Goal: Task Accomplishment & Management: Manage account settings

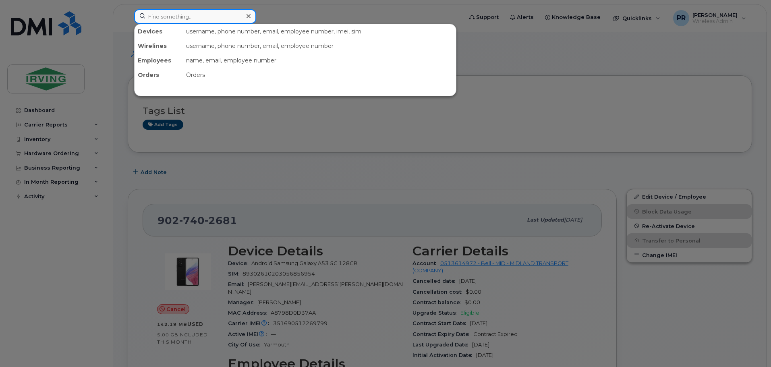
click at [160, 19] on input at bounding box center [195, 16] width 122 height 15
paste input "[PERSON_NAME]"
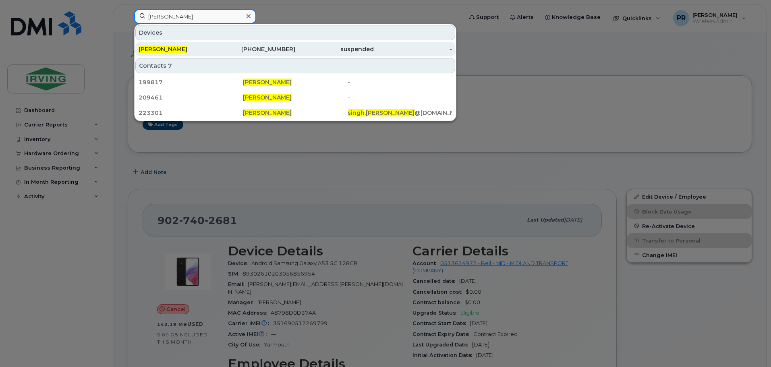
type input "[PERSON_NAME]"
click at [181, 49] on span "[PERSON_NAME]" at bounding box center [163, 49] width 49 height 7
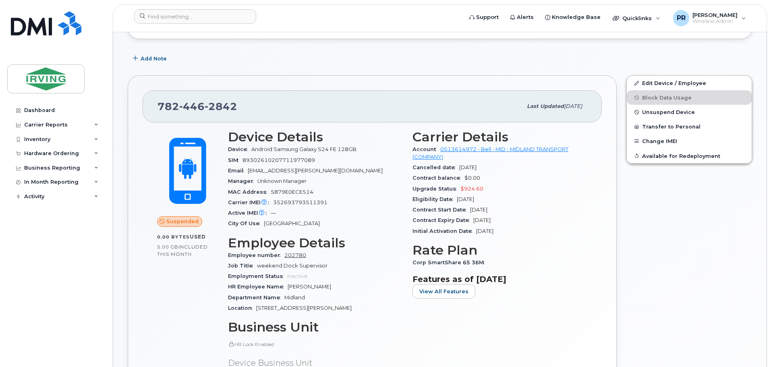
scroll to position [114, 0]
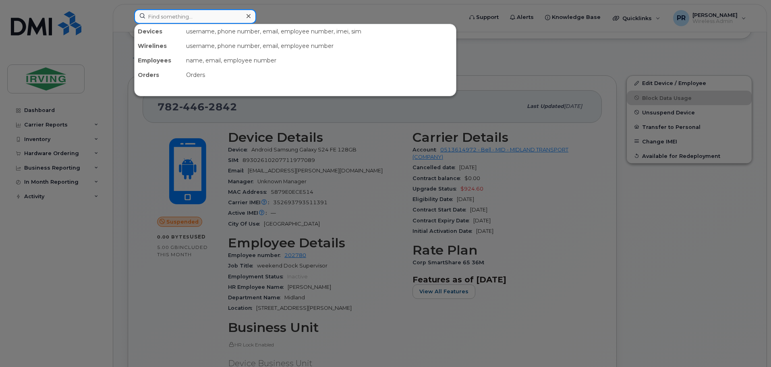
click at [166, 19] on input at bounding box center [195, 16] width 122 height 15
paste input "Jashanpreet Singh"
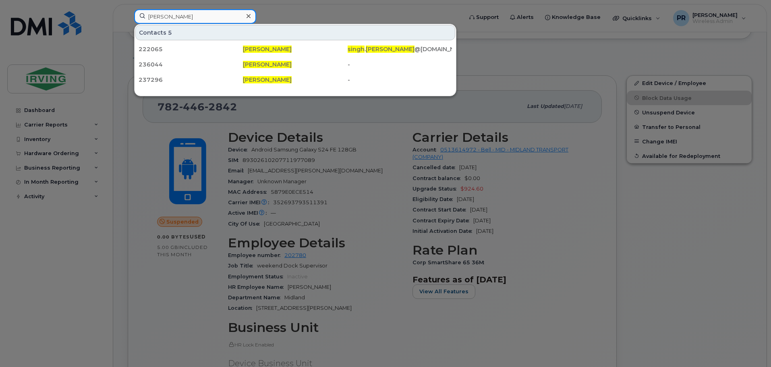
type input "Jashanpreet Singh"
click at [297, 7] on div at bounding box center [385, 183] width 771 height 367
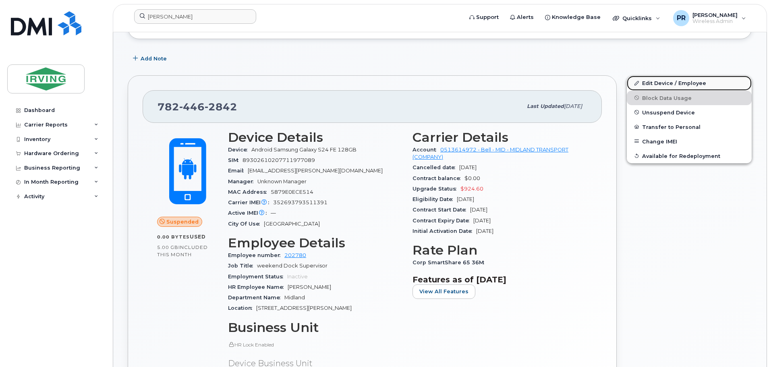
click at [686, 83] on link "Edit Device / Employee" at bounding box center [689, 83] width 125 height 15
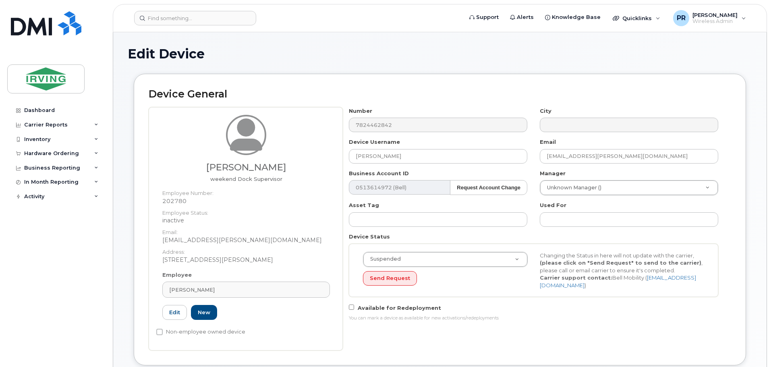
drag, startPoint x: 227, startPoint y: 289, endPoint x: 153, endPoint y: 294, distance: 73.8
click at [153, 294] on div "sukhpreet singh weekend Dock Supervisor Employee Number: 202780 Employee Status…" at bounding box center [246, 228] width 194 height 243
click at [201, 290] on span "[PERSON_NAME]" at bounding box center [192, 290] width 46 height 8
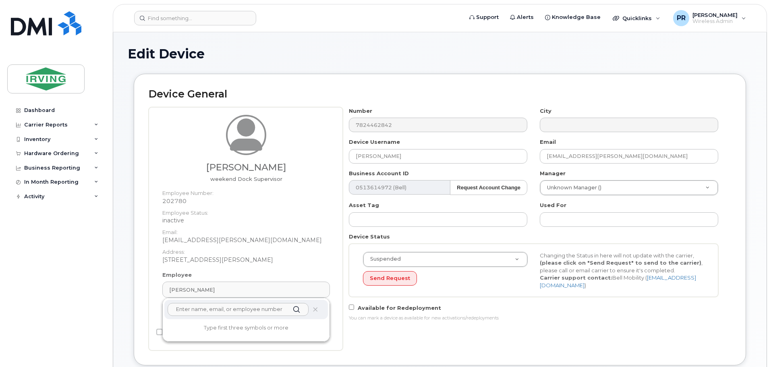
paste input "Jashanpreet Singh"
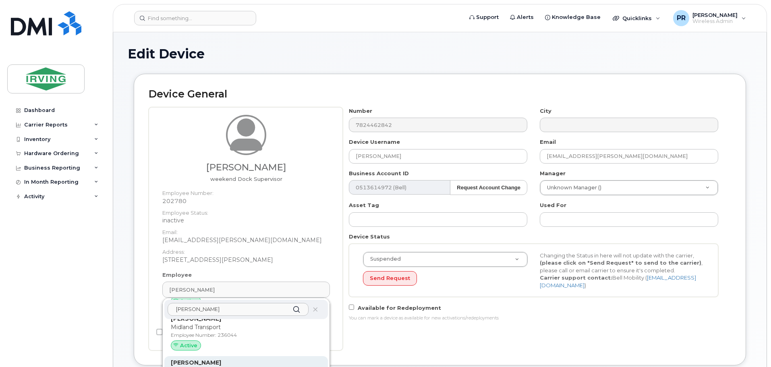
scroll to position [40, 0]
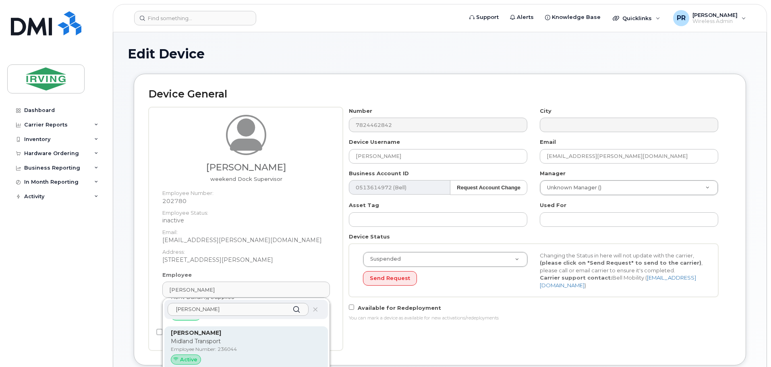
type input "Jashanpreet Singh"
click at [209, 340] on p "Midland Transport" at bounding box center [246, 341] width 151 height 8
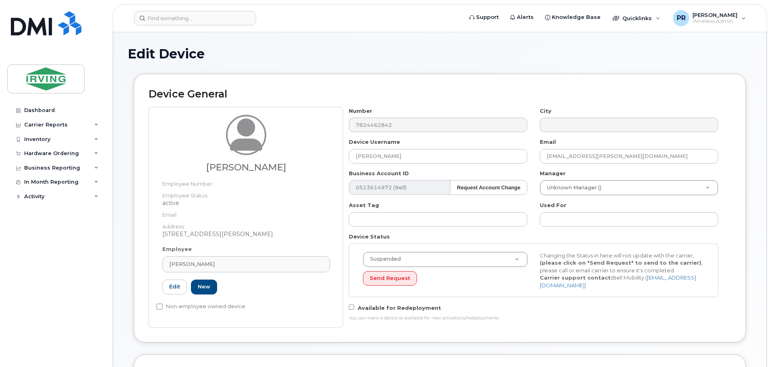
type input "236044"
type input "[PERSON_NAME]"
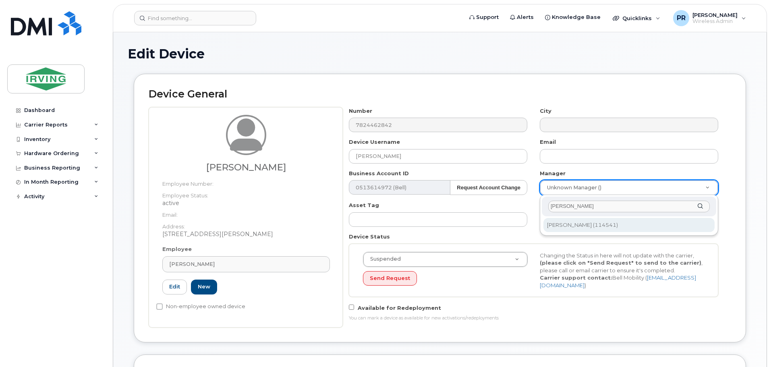
type input "matt macn"
type input "1454766"
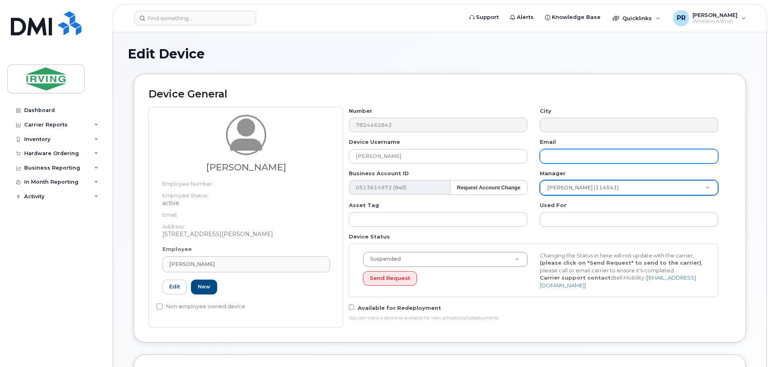
click at [577, 156] on input "text" at bounding box center [629, 156] width 178 height 15
paste input "[PERSON_NAME]"
paste input "Jashanpreet2"
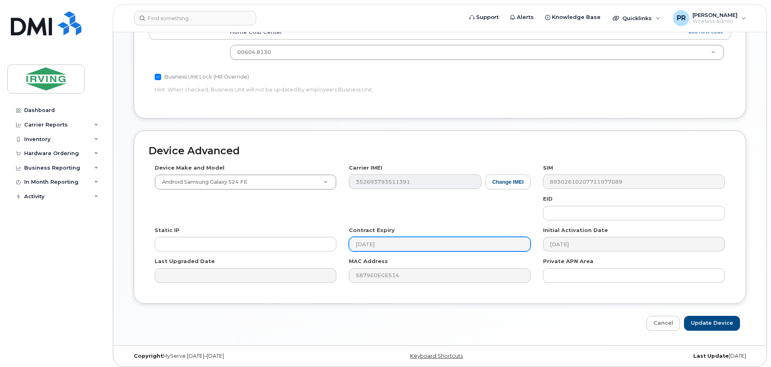
scroll to position [367, 0]
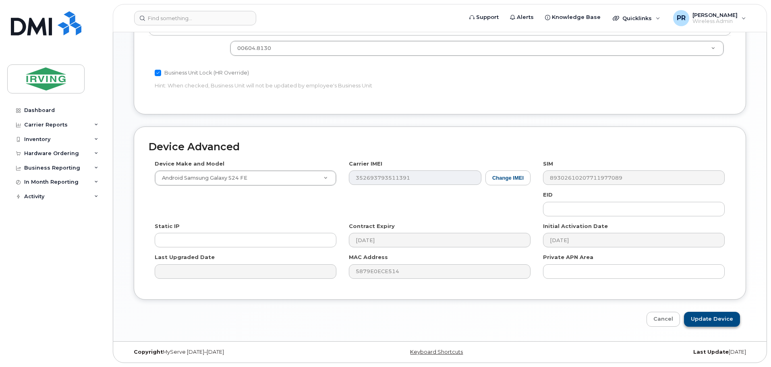
type input "[EMAIL_ADDRESS][DOMAIN_NAME]"
click at [718, 318] on input "Update Device" at bounding box center [712, 319] width 56 height 15
type input "Saving..."
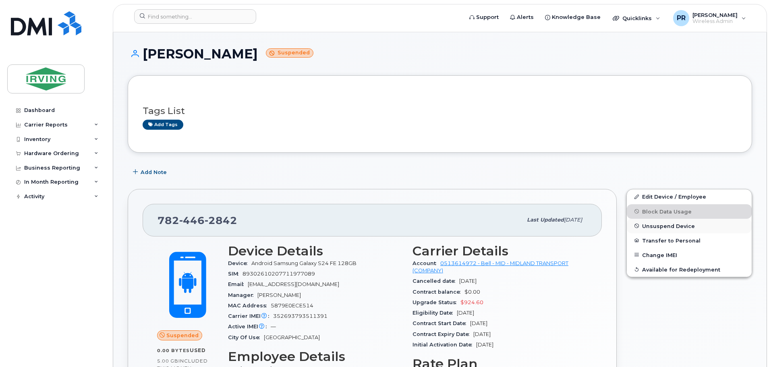
click at [655, 223] on span "Unsuspend Device" at bounding box center [668, 226] width 53 height 6
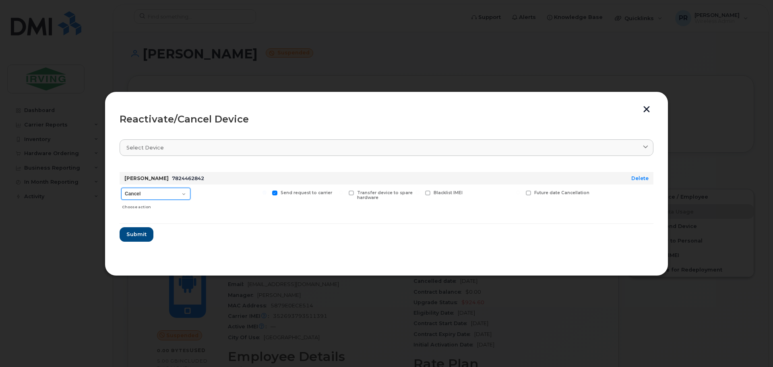
click at [141, 194] on select "Cancel Suspend - Extend Suspension Reactivate" at bounding box center [155, 194] width 69 height 12
select select "[object Object]"
click at [121, 188] on select "Cancel Suspend - Extend Suspension Reactivate" at bounding box center [155, 194] width 69 height 12
click at [138, 231] on span "Submit" at bounding box center [136, 234] width 20 height 8
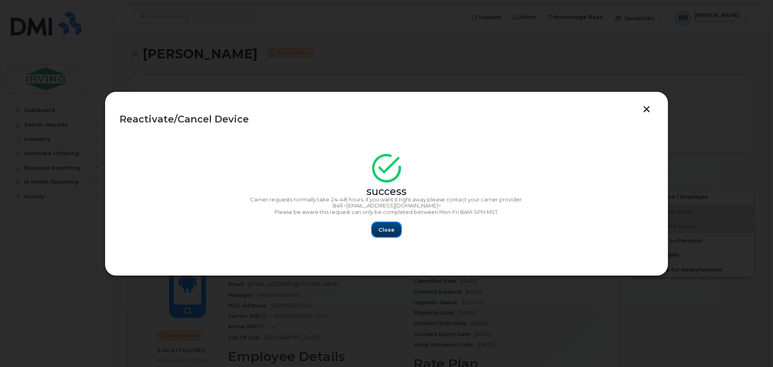
click at [387, 226] on span "Close" at bounding box center [387, 230] width 16 height 8
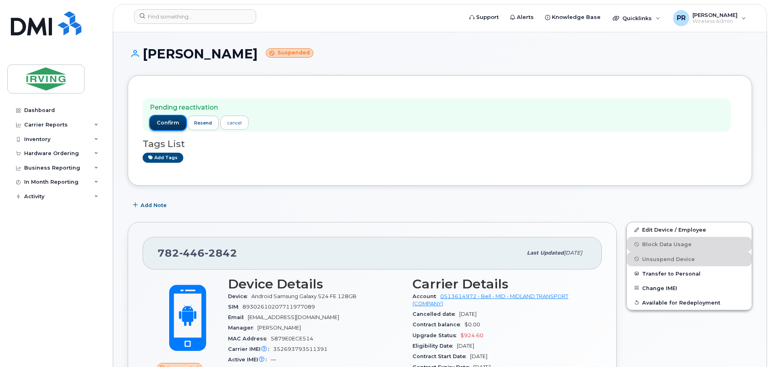
click at [167, 124] on span "confirm" at bounding box center [168, 122] width 23 height 7
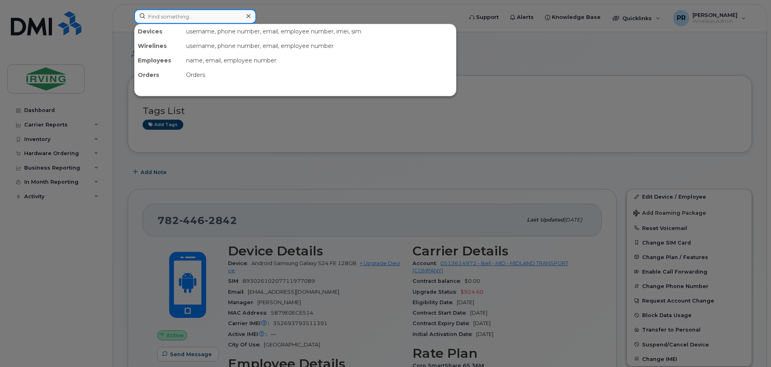
click at [211, 17] on input at bounding box center [195, 16] width 122 height 15
paste input "7824098015"
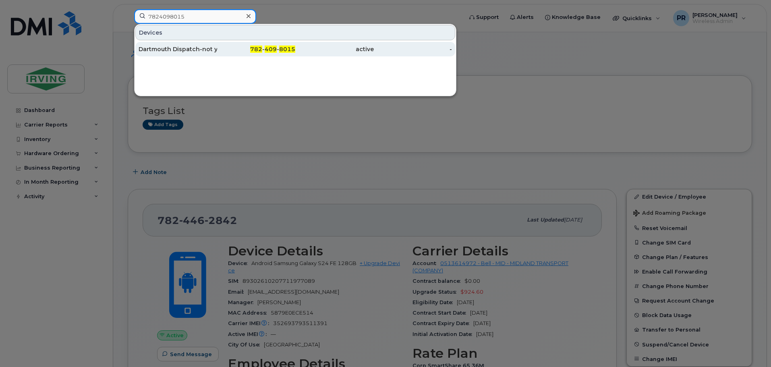
type input "7824098015"
click at [298, 47] on div "active" at bounding box center [334, 49] width 79 height 8
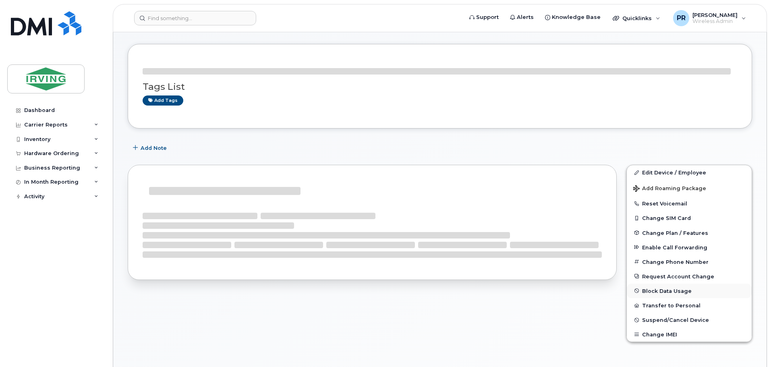
scroll to position [149, 0]
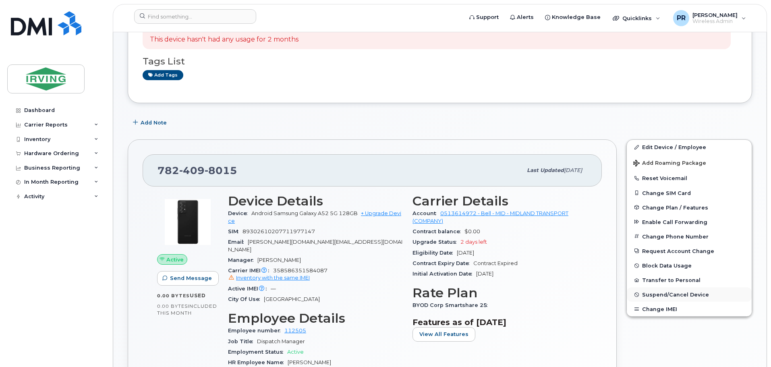
click at [670, 294] on span "Suspend/Cancel Device" at bounding box center [675, 295] width 67 height 6
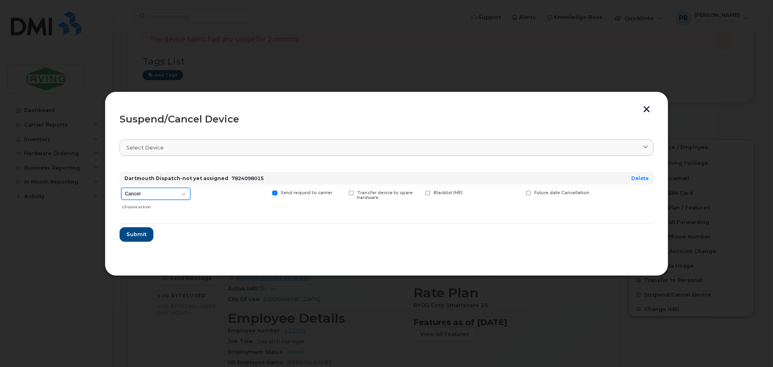
click at [160, 192] on select "Cancel Suspend - Extend Suspension Suspend - Reduced Rate Suspend - Full Rate S…" at bounding box center [155, 194] width 69 height 12
select select "[object Object]"
click at [121, 188] on select "Cancel Suspend - Extend Suspension Suspend - Reduced Rate Suspend - Full Rate S…" at bounding box center [155, 194] width 69 height 12
click at [137, 234] on span "Submit" at bounding box center [136, 234] width 20 height 8
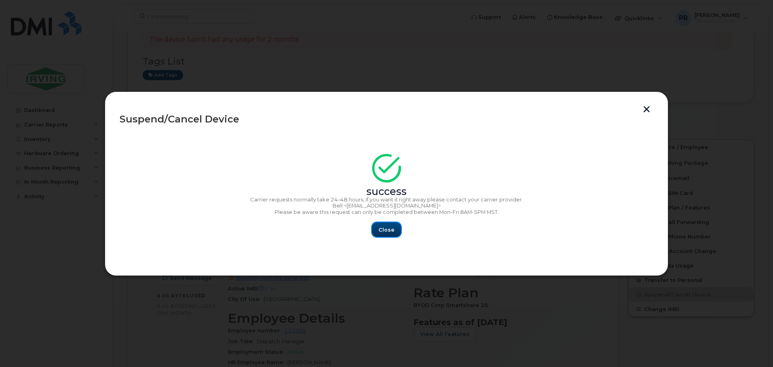
click at [383, 228] on span "Close" at bounding box center [387, 230] width 16 height 8
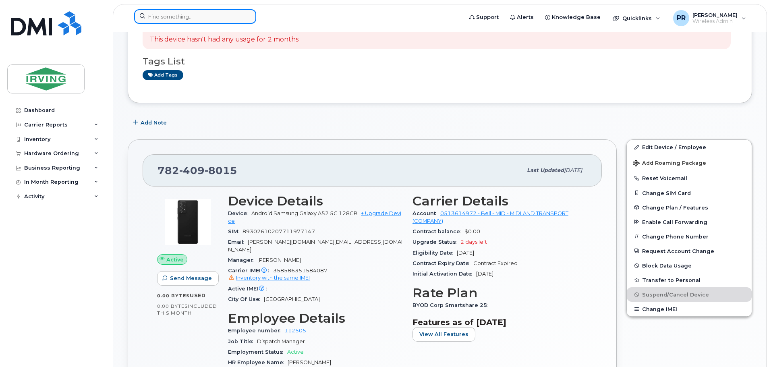
click at [177, 19] on input at bounding box center [195, 16] width 122 height 15
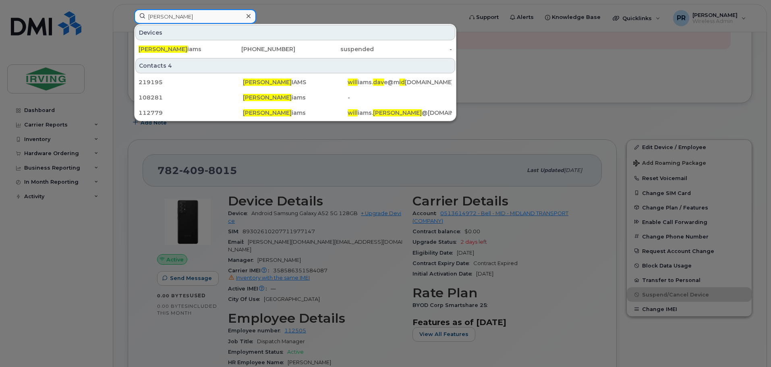
type input "[PERSON_NAME]"
click at [247, 15] on icon at bounding box center [249, 16] width 4 height 6
